Goal: Go to known website: Go to known website

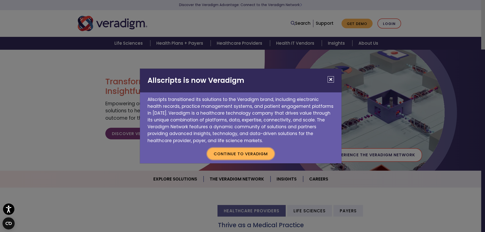
drag, startPoint x: 250, startPoint y: 154, endPoint x: 246, endPoint y: 150, distance: 4.8
click at [249, 153] on button "Continue to Veradigm" at bounding box center [240, 154] width 67 height 12
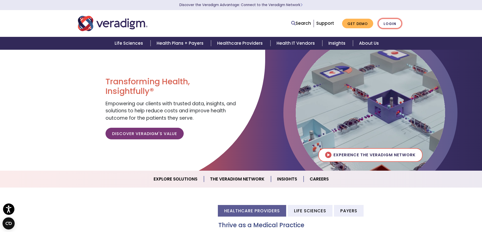
click at [396, 22] on link "Login" at bounding box center [390, 23] width 24 height 10
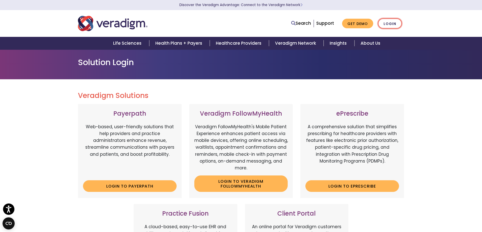
click at [393, 24] on link "Login" at bounding box center [390, 23] width 24 height 10
click at [397, 23] on link "Login" at bounding box center [390, 23] width 24 height 10
click at [396, 23] on link "Login" at bounding box center [390, 23] width 24 height 10
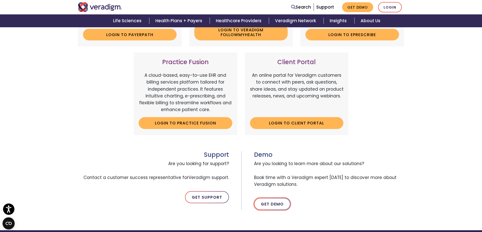
scroll to position [177, 0]
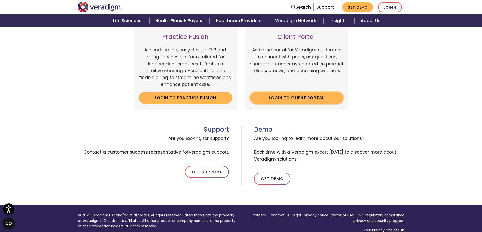
click at [311, 99] on link "Login to Client Portal" at bounding box center [297, 98] width 94 height 12
